Goal: Task Accomplishment & Management: Use online tool/utility

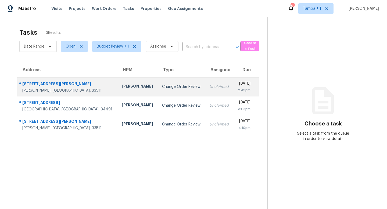
click at [122, 85] on div "[PERSON_NAME]" at bounding box center [137, 87] width 31 height 7
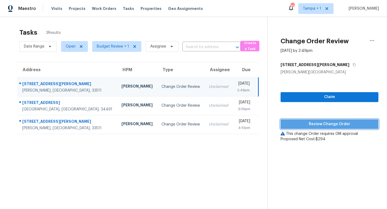
click at [331, 125] on span "Review Change Order" at bounding box center [329, 124] width 89 height 7
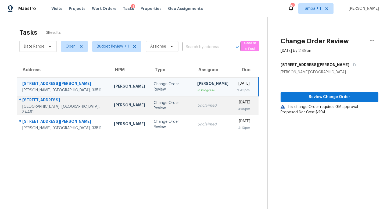
click at [156, 102] on td "Change Order Review" at bounding box center [171, 105] width 44 height 19
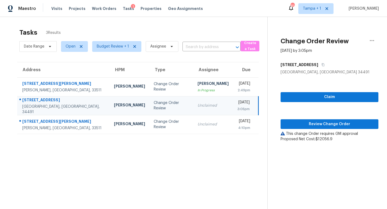
click at [156, 102] on td "Change Order Review" at bounding box center [171, 105] width 44 height 19
click at [334, 121] on span "Review Change Order" at bounding box center [329, 124] width 89 height 7
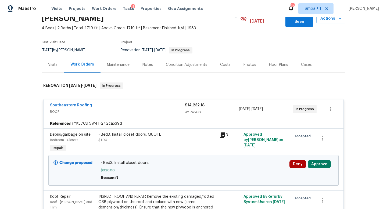
scroll to position [95, 0]
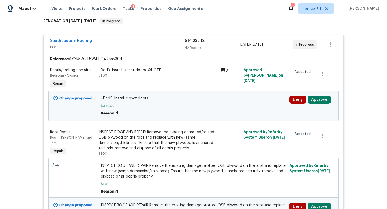
click at [223, 67] on icon at bounding box center [222, 70] width 6 height 6
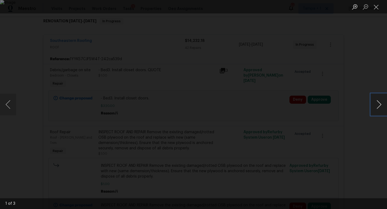
click at [378, 106] on button "Next image" at bounding box center [379, 104] width 16 height 21
click at [352, 77] on div "Lightbox" at bounding box center [193, 104] width 387 height 209
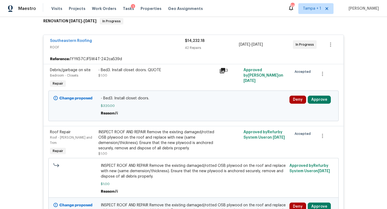
click at [319, 94] on div "Deny Approve" at bounding box center [311, 106] width 47 height 24
click at [318, 96] on button "Approve" at bounding box center [319, 100] width 23 height 8
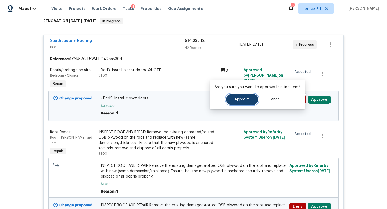
click at [241, 98] on span "Approve" at bounding box center [241, 100] width 15 height 4
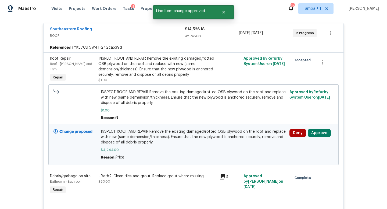
scroll to position [108, 0]
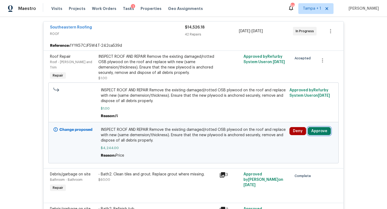
click at [319, 127] on button "Approve" at bounding box center [319, 131] width 23 height 8
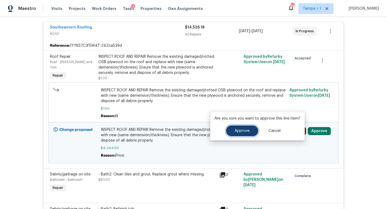
click at [243, 131] on span "Approve" at bounding box center [241, 131] width 15 height 4
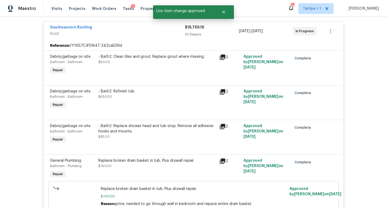
click at [163, 31] on span "ROOF" at bounding box center [117, 33] width 135 height 5
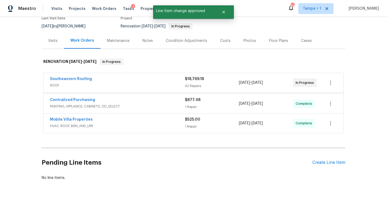
scroll to position [54, 0]
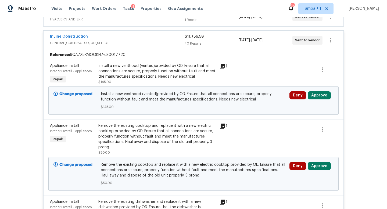
scroll to position [146, 0]
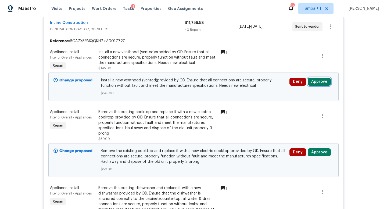
click at [319, 82] on button "Approve" at bounding box center [319, 82] width 23 height 8
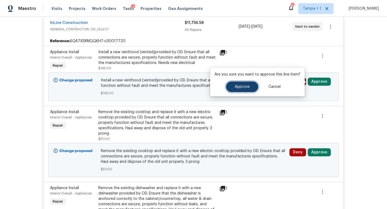
click at [247, 83] on button "Approve" at bounding box center [242, 86] width 32 height 11
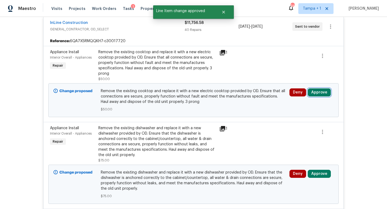
click at [316, 93] on button "Approve" at bounding box center [319, 92] width 23 height 8
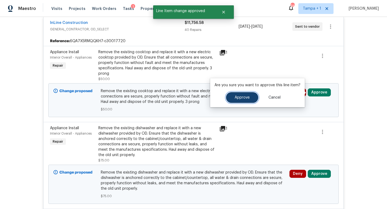
click at [242, 97] on span "Approve" at bounding box center [241, 98] width 15 height 4
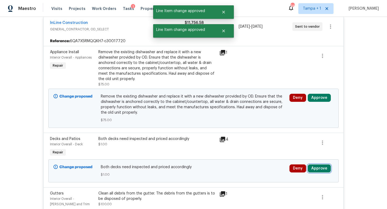
click at [318, 167] on button "Approve" at bounding box center [319, 168] width 23 height 8
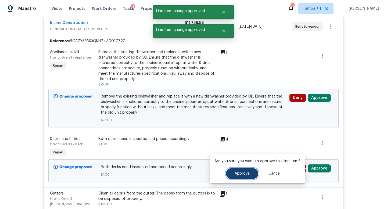
click at [236, 170] on button "Approve" at bounding box center [242, 173] width 32 height 11
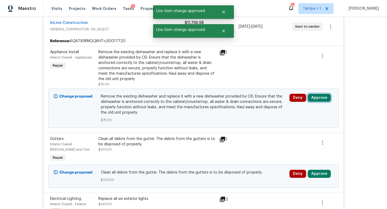
click at [317, 96] on button "Approve" at bounding box center [319, 98] width 23 height 8
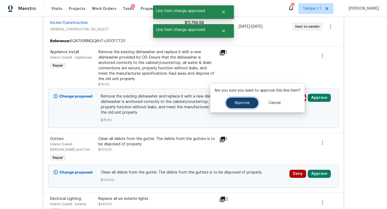
click at [241, 101] on span "Approve" at bounding box center [241, 103] width 15 height 4
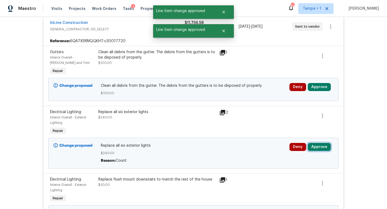
click at [318, 146] on button "Approve" at bounding box center [319, 147] width 23 height 8
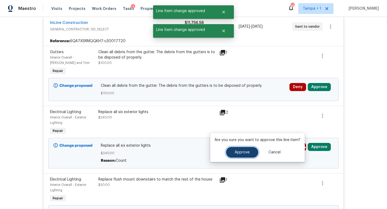
click at [246, 150] on button "Approve" at bounding box center [242, 152] width 32 height 11
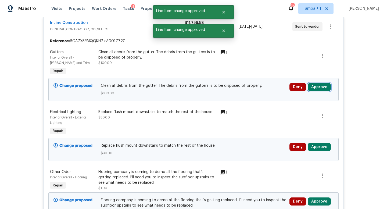
click at [313, 84] on button "Approve" at bounding box center [319, 87] width 23 height 8
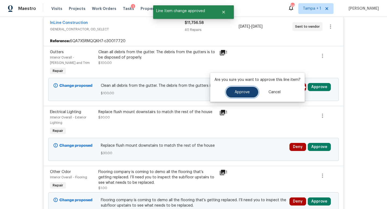
click at [243, 91] on span "Approve" at bounding box center [241, 92] width 15 height 4
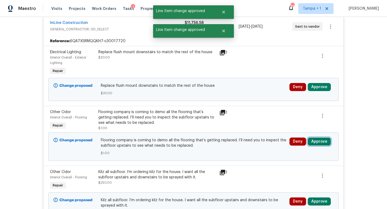
click at [316, 139] on button "Approve" at bounding box center [319, 142] width 23 height 8
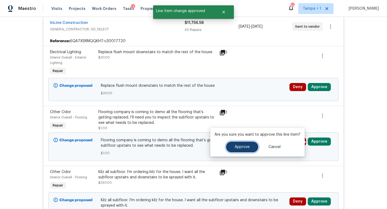
click at [238, 145] on span "Approve" at bounding box center [241, 147] width 15 height 4
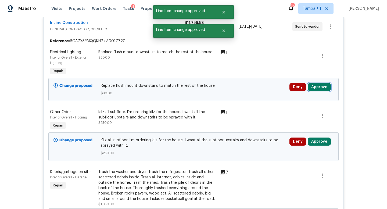
click at [319, 86] on button "Approve" at bounding box center [319, 87] width 23 height 8
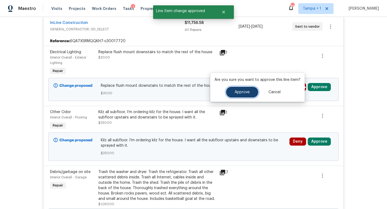
click at [243, 91] on span "Approve" at bounding box center [241, 92] width 15 height 4
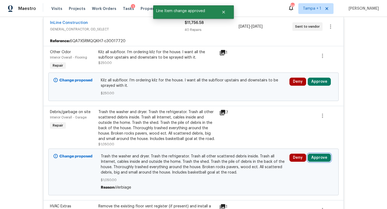
click at [319, 155] on button "Approve" at bounding box center [319, 158] width 23 height 8
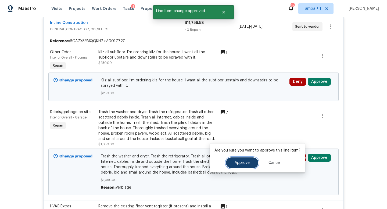
click at [242, 165] on button "Approve" at bounding box center [242, 162] width 32 height 11
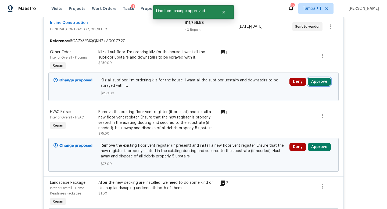
click at [320, 83] on button "Approve" at bounding box center [319, 82] width 23 height 8
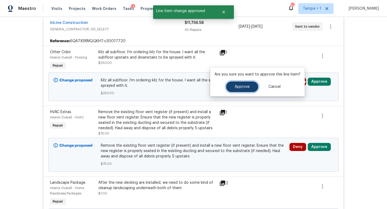
click at [245, 85] on span "Approve" at bounding box center [241, 87] width 15 height 4
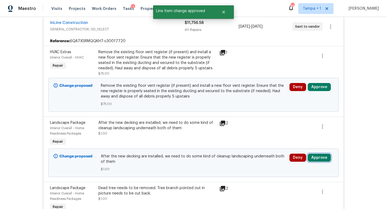
click at [317, 155] on button "Approve" at bounding box center [319, 158] width 23 height 8
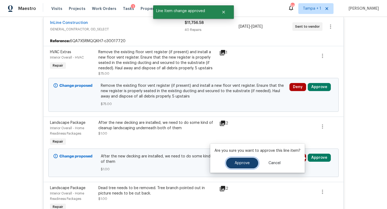
click at [242, 160] on button "Approve" at bounding box center [242, 163] width 32 height 11
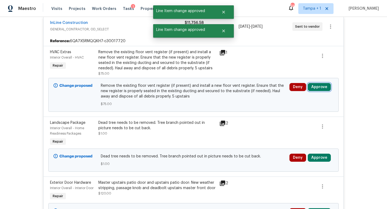
click at [318, 86] on button "Approve" at bounding box center [319, 87] width 23 height 8
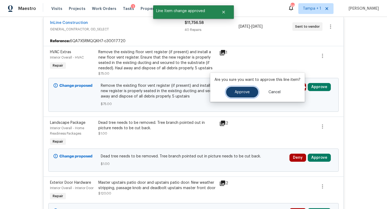
click at [240, 93] on span "Approve" at bounding box center [241, 92] width 15 height 4
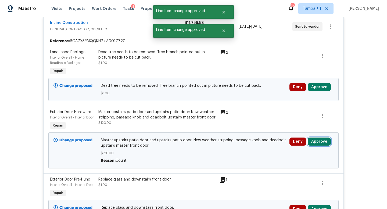
click at [316, 140] on button "Approve" at bounding box center [319, 142] width 23 height 8
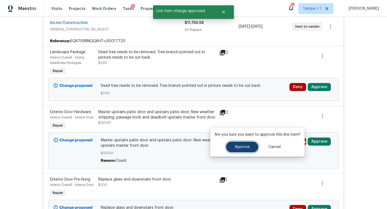
click at [237, 146] on span "Approve" at bounding box center [241, 147] width 15 height 4
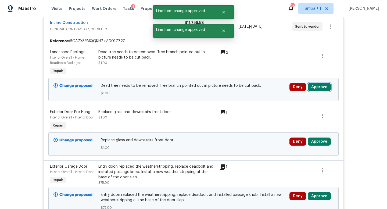
click at [316, 85] on button "Approve" at bounding box center [319, 87] width 23 height 8
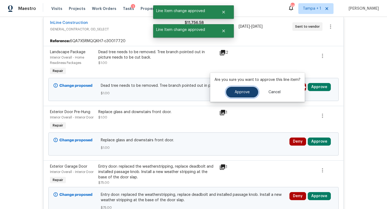
click at [244, 92] on span "Approve" at bounding box center [241, 92] width 15 height 4
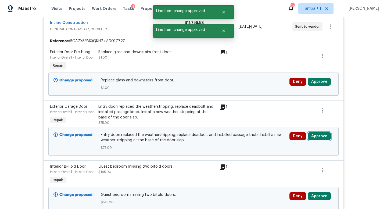
click at [317, 134] on button "Approve" at bounding box center [319, 136] width 23 height 8
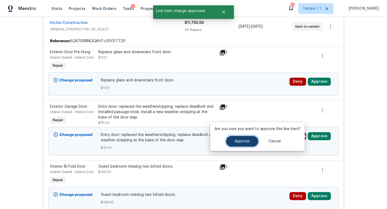
click at [241, 140] on span "Approve" at bounding box center [241, 141] width 15 height 4
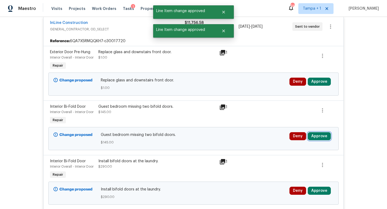
click at [317, 136] on button "Approve" at bounding box center [319, 136] width 23 height 8
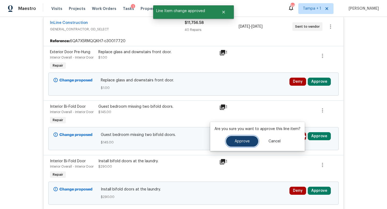
click at [240, 140] on span "Approve" at bounding box center [241, 141] width 15 height 4
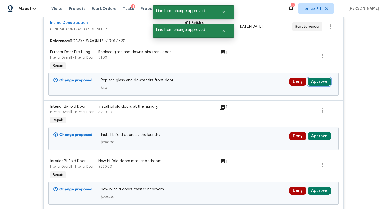
click at [316, 83] on button "Approve" at bounding box center [319, 82] width 23 height 8
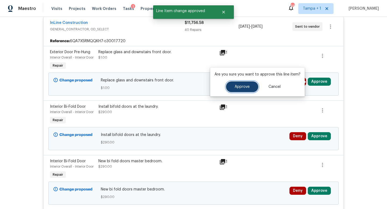
click at [239, 85] on span "Approve" at bounding box center [241, 87] width 15 height 4
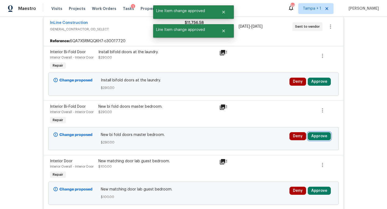
click at [319, 135] on button "Approve" at bounding box center [319, 136] width 23 height 8
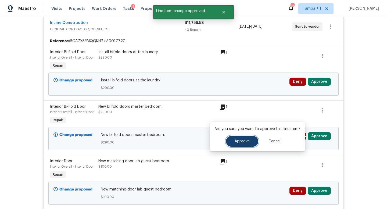
click at [242, 138] on button "Approve" at bounding box center [242, 141] width 32 height 11
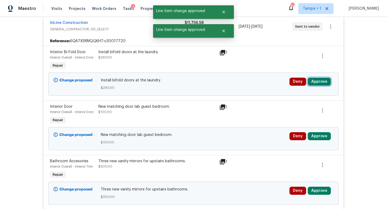
click at [319, 83] on button "Approve" at bounding box center [319, 82] width 23 height 8
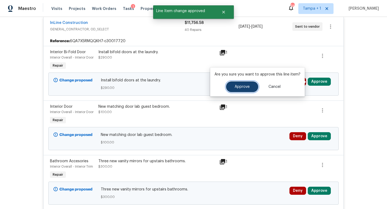
click at [236, 88] on span "Approve" at bounding box center [241, 87] width 15 height 4
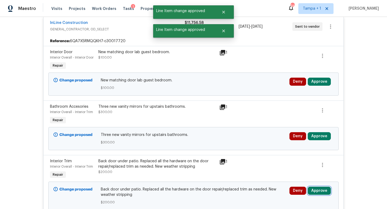
click at [319, 190] on button "Approve" at bounding box center [319, 191] width 23 height 8
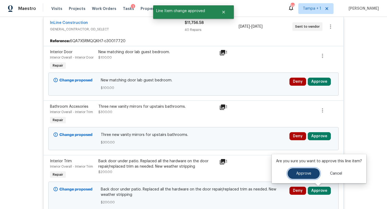
click at [298, 174] on span "Approve" at bounding box center [303, 174] width 15 height 4
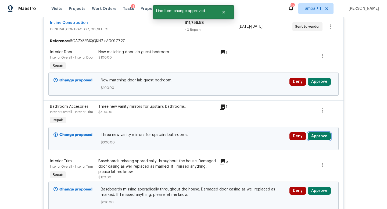
click at [318, 133] on button "Approve" at bounding box center [319, 136] width 23 height 8
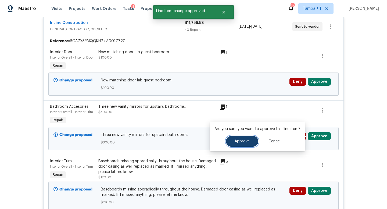
click at [241, 140] on span "Approve" at bounding box center [241, 141] width 15 height 4
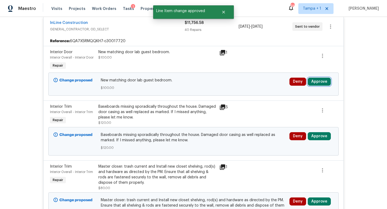
click at [317, 82] on button "Approve" at bounding box center [319, 82] width 23 height 8
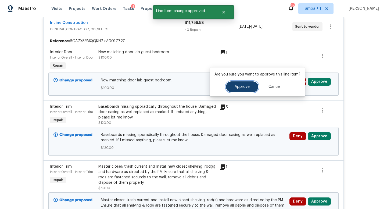
click at [242, 86] on span "Approve" at bounding box center [241, 87] width 15 height 4
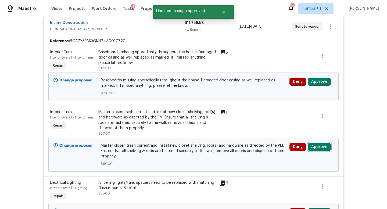
click at [318, 144] on button "Approve" at bounding box center [319, 147] width 23 height 8
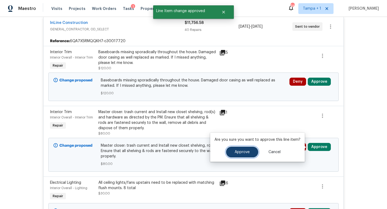
click at [248, 152] on span "Approve" at bounding box center [241, 152] width 15 height 4
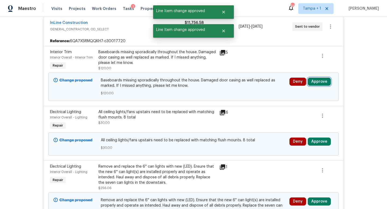
click at [315, 80] on button "Approve" at bounding box center [319, 82] width 23 height 8
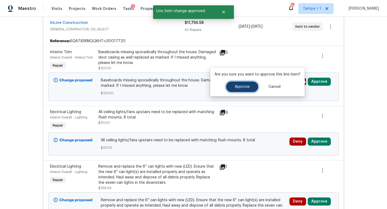
click at [237, 85] on span "Approve" at bounding box center [241, 87] width 15 height 4
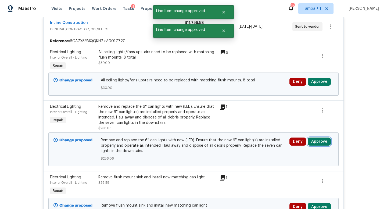
click at [319, 141] on button "Approve" at bounding box center [319, 142] width 23 height 8
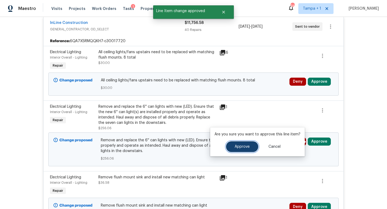
click at [244, 150] on button "Approve" at bounding box center [242, 146] width 32 height 11
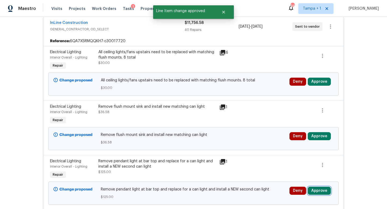
click at [319, 189] on button "Approve" at bounding box center [319, 191] width 23 height 8
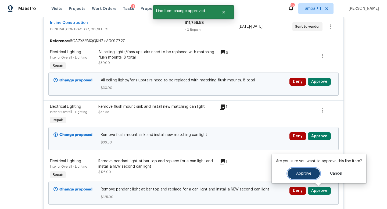
click at [300, 174] on span "Approve" at bounding box center [303, 174] width 15 height 4
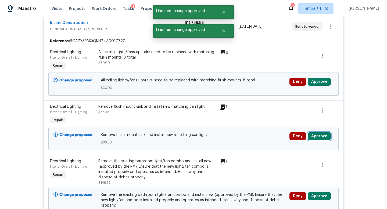
click at [314, 139] on button "Approve" at bounding box center [319, 136] width 23 height 8
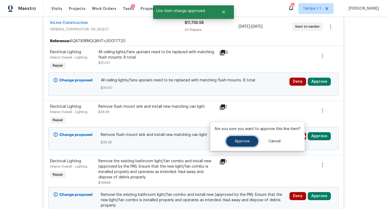
click at [241, 139] on button "Approve" at bounding box center [242, 141] width 32 height 11
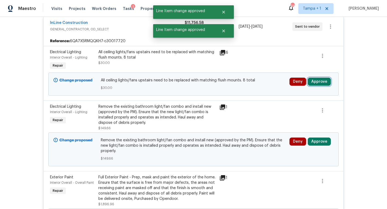
click at [321, 84] on button "Approve" at bounding box center [319, 82] width 23 height 8
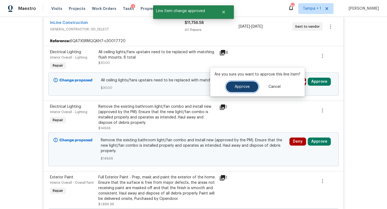
click at [245, 87] on span "Approve" at bounding box center [241, 87] width 15 height 4
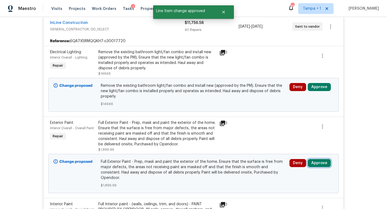
click at [320, 164] on button "Approve" at bounding box center [319, 163] width 23 height 8
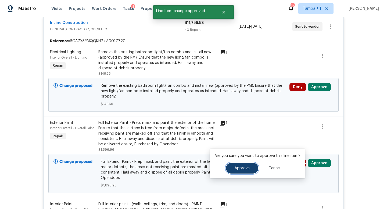
click at [238, 169] on span "Approve" at bounding box center [241, 168] width 15 height 4
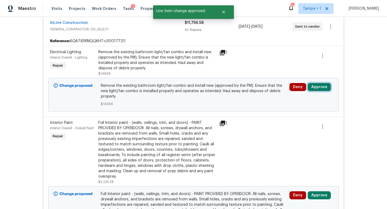
click at [319, 88] on button "Approve" at bounding box center [319, 87] width 23 height 8
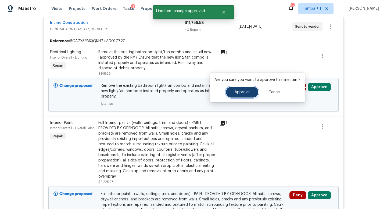
click at [245, 91] on span "Approve" at bounding box center [241, 92] width 15 height 4
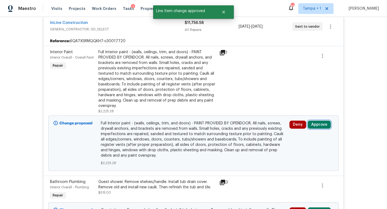
click at [323, 125] on button "Approve" at bounding box center [319, 125] width 23 height 8
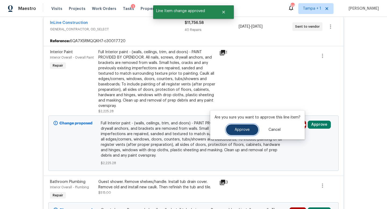
click at [243, 130] on span "Approve" at bounding box center [241, 130] width 15 height 4
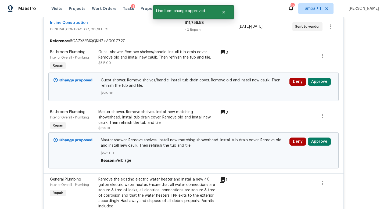
click at [320, 137] on div "Deny Approve" at bounding box center [311, 150] width 47 height 29
click at [320, 141] on button "Approve" at bounding box center [319, 142] width 23 height 8
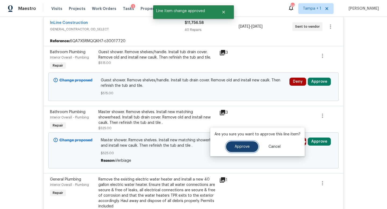
click at [238, 149] on button "Approve" at bounding box center [242, 146] width 32 height 11
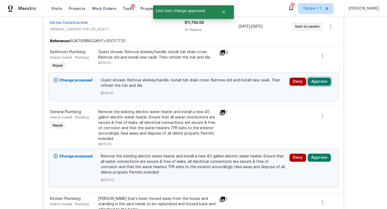
click at [321, 82] on button "Approve" at bounding box center [319, 82] width 23 height 8
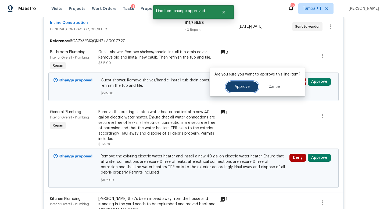
click at [241, 87] on span "Approve" at bounding box center [241, 87] width 15 height 4
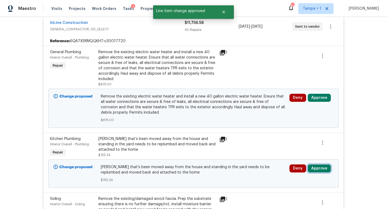
click at [321, 170] on button "Approve" at bounding box center [319, 168] width 23 height 8
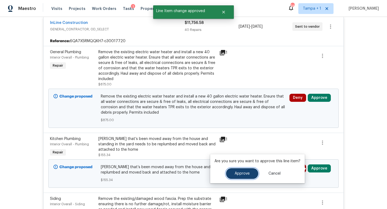
click at [238, 174] on span "Approve" at bounding box center [241, 174] width 15 height 4
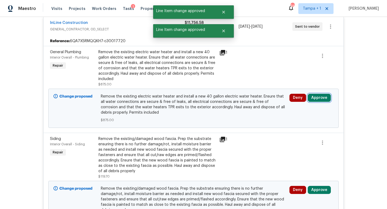
click at [319, 99] on button "Approve" at bounding box center [319, 98] width 23 height 8
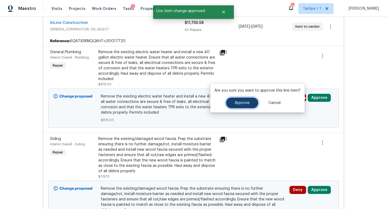
click at [243, 105] on button "Approve" at bounding box center [242, 103] width 32 height 11
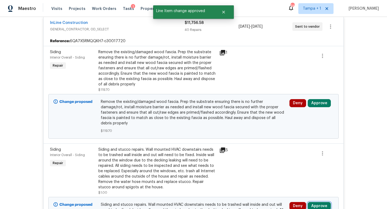
click at [319, 202] on button "Approve" at bounding box center [319, 206] width 23 height 8
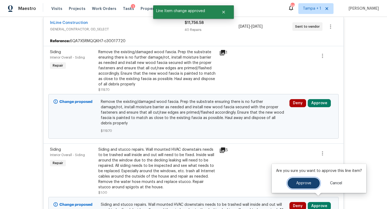
click at [297, 183] on span "Approve" at bounding box center [303, 183] width 15 height 4
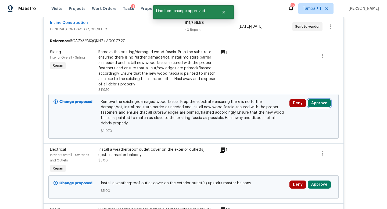
click at [317, 103] on button "Approve" at bounding box center [319, 103] width 23 height 8
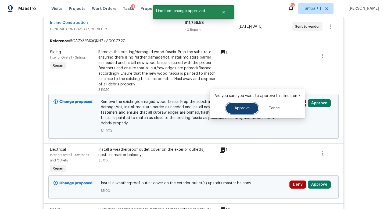
click at [239, 105] on button "Approve" at bounding box center [242, 108] width 32 height 11
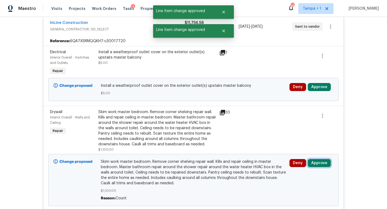
click at [320, 161] on button "Approve" at bounding box center [319, 163] width 23 height 8
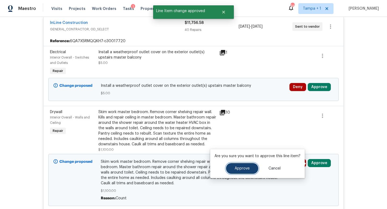
click at [243, 167] on span "Approve" at bounding box center [241, 169] width 15 height 4
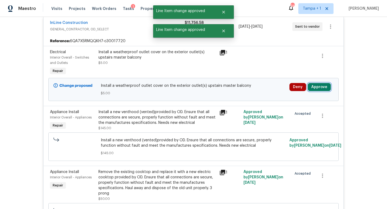
click at [315, 85] on button "Approve" at bounding box center [319, 87] width 23 height 8
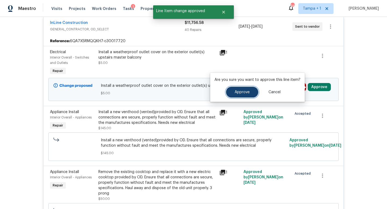
click at [234, 92] on span "Approve" at bounding box center [241, 92] width 15 height 4
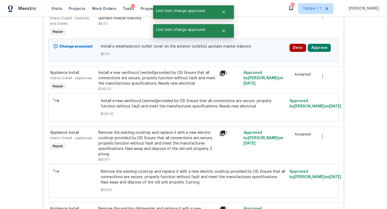
scroll to position [107, 0]
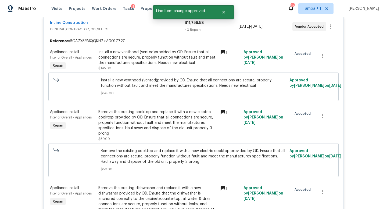
click at [134, 27] on span "GENERAL_CONTRACTOR, OD_SELECT" at bounding box center [117, 29] width 135 height 5
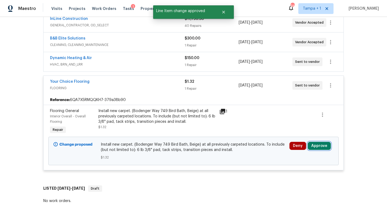
click at [321, 146] on button "Approve" at bounding box center [319, 146] width 23 height 8
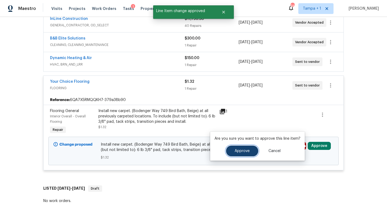
click at [239, 150] on span "Approve" at bounding box center [241, 151] width 15 height 4
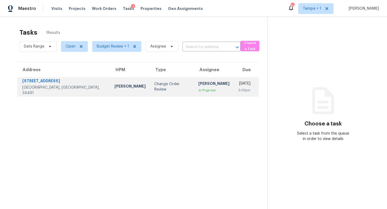
click at [158, 87] on div "Change Order Review" at bounding box center [171, 86] width 35 height 11
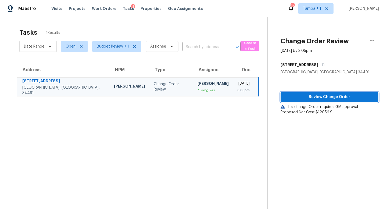
click at [330, 100] on span "Review Change Order" at bounding box center [329, 97] width 89 height 7
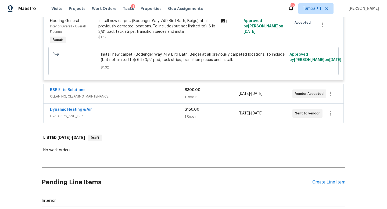
scroll to position [3010, 0]
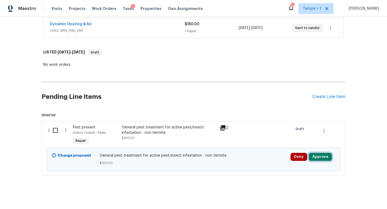
click at [325, 153] on button "Approve" at bounding box center [320, 157] width 23 height 8
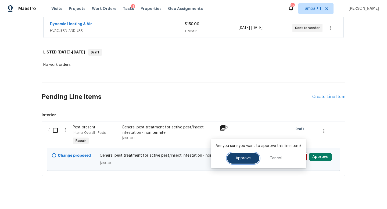
click at [234, 157] on button "Approve" at bounding box center [243, 158] width 32 height 11
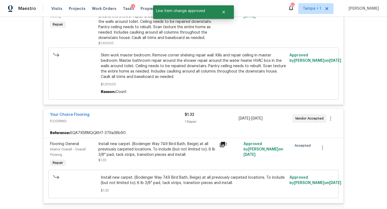
scroll to position [2820, 0]
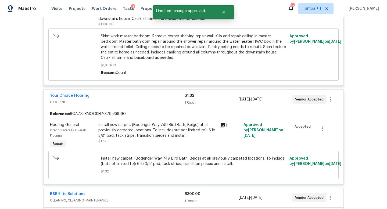
click at [170, 198] on span "CLEANING, CLEANING_MAINTENANCE" at bounding box center [117, 200] width 135 height 5
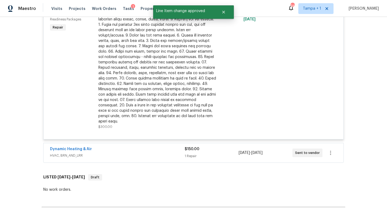
scroll to position [3052, 0]
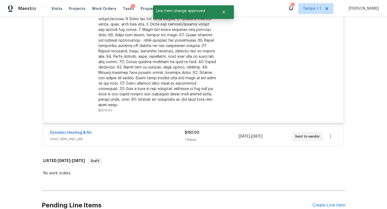
click at [166, 136] on span "HVAC, BRN_AND_LRR" at bounding box center [117, 138] width 135 height 5
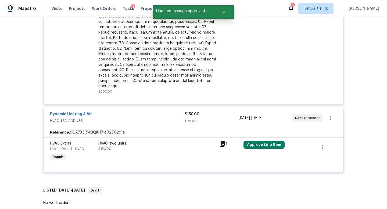
scroll to position [3120, 0]
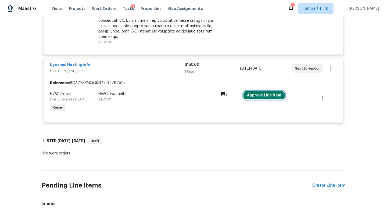
click at [269, 91] on button "Approve Line Item" at bounding box center [263, 95] width 41 height 8
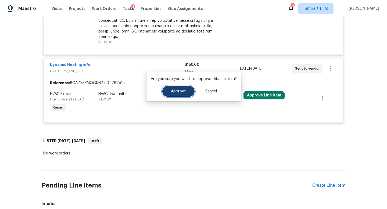
click at [180, 93] on button "Approve" at bounding box center [178, 91] width 32 height 11
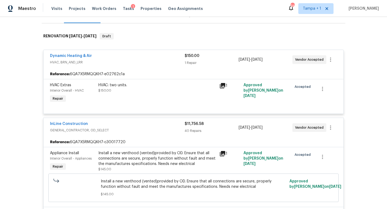
scroll to position [0, 0]
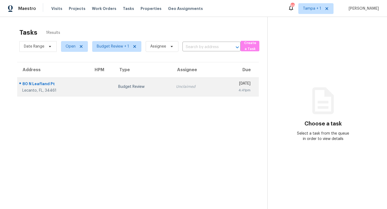
click at [142, 88] on div "Budget Review" at bounding box center [142, 86] width 49 height 5
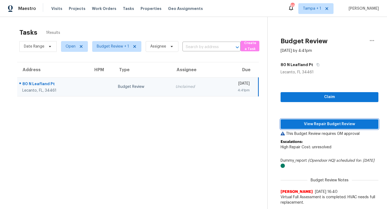
click at [338, 123] on span "View Repair Budget Review" at bounding box center [329, 124] width 89 height 7
